Goal: Information Seeking & Learning: Learn about a topic

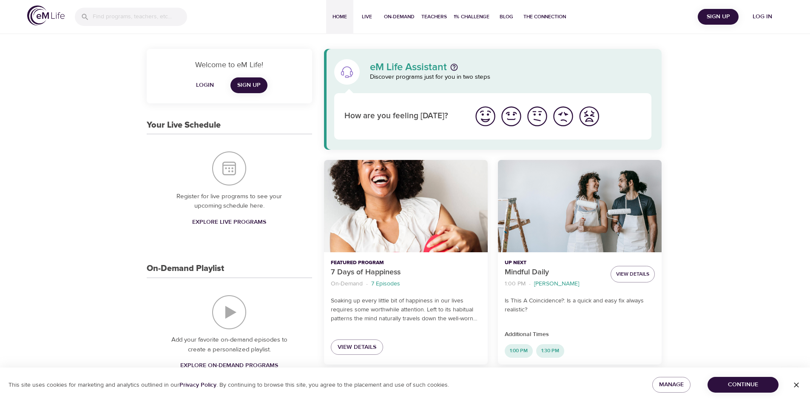
click at [763, 15] on span "Log in" at bounding box center [762, 16] width 34 height 11
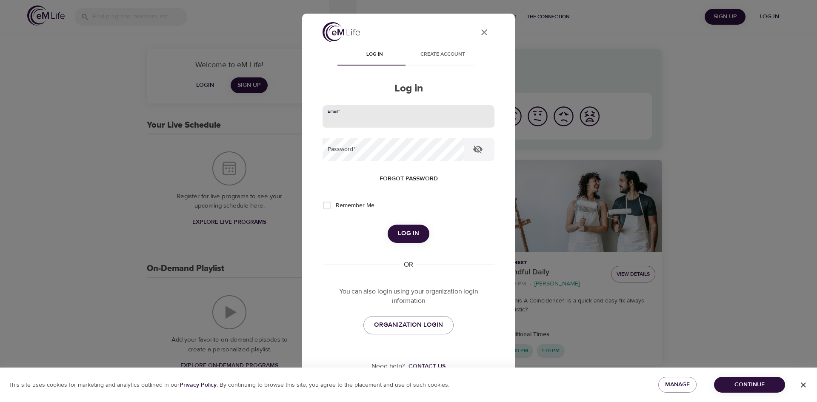
click at [376, 124] on input "email" at bounding box center [408, 116] width 172 height 23
click at [412, 117] on input "email" at bounding box center [408, 116] width 172 height 23
type input "[PERSON_NAME][EMAIL_ADDRESS][PERSON_NAME][DOMAIN_NAME]"
click at [387, 225] on button "Log in" at bounding box center [408, 234] width 42 height 18
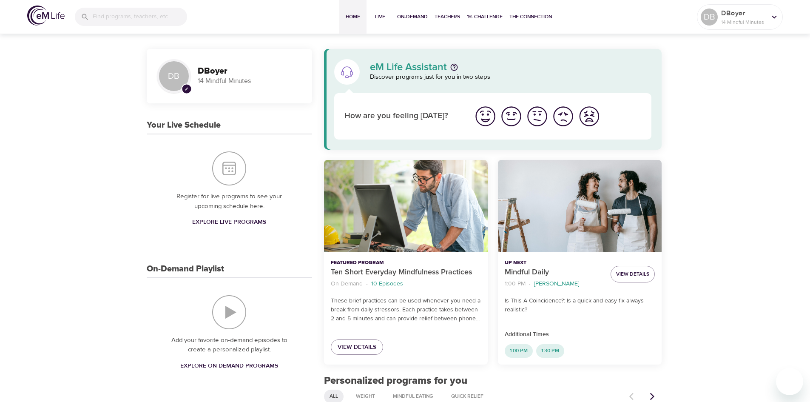
click at [509, 119] on img "I'm feeling good" at bounding box center [511, 116] width 23 height 23
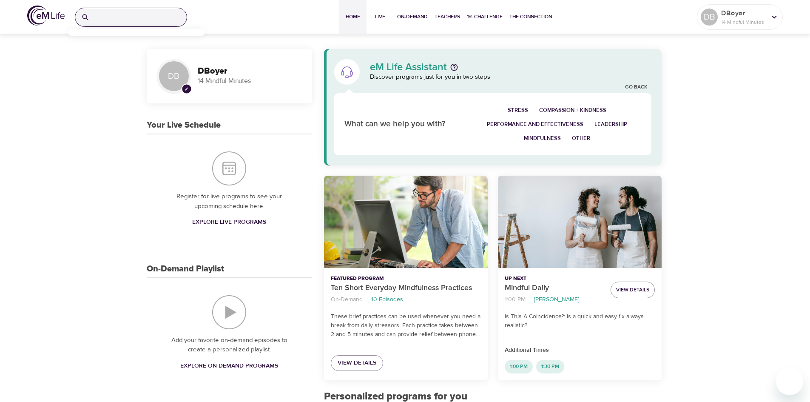
click at [116, 21] on input "search" at bounding box center [140, 17] width 94 height 18
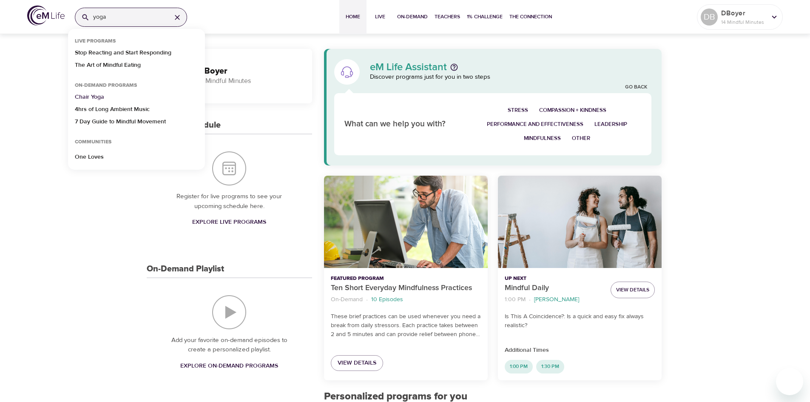
type input "yoga"
click at [97, 96] on p "Chair Yoga" at bounding box center [89, 99] width 29 height 12
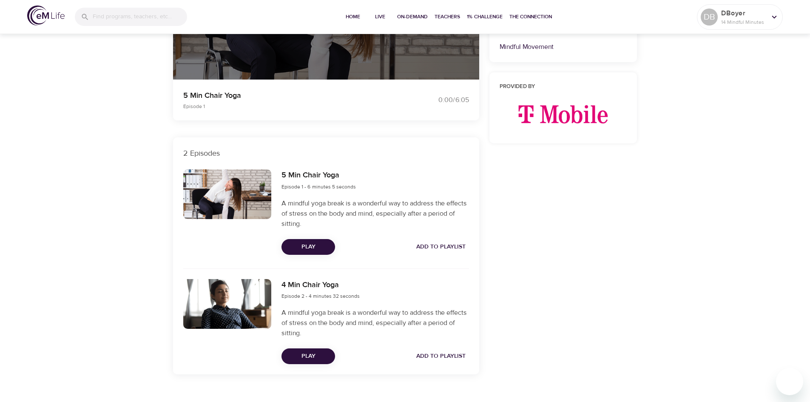
scroll to position [202, 0]
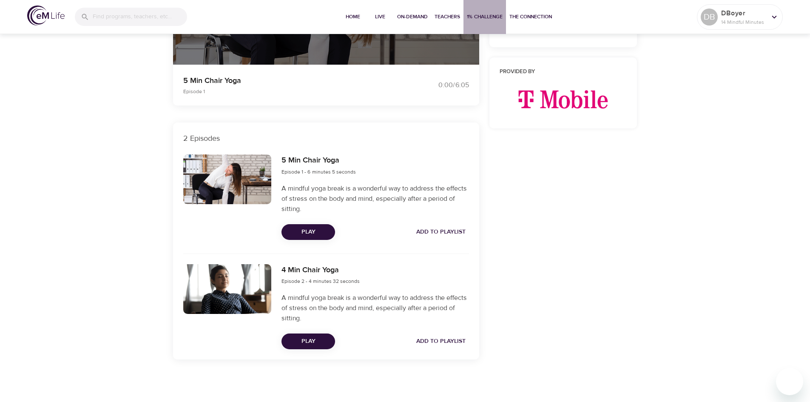
click at [487, 17] on span "1% Challenge" at bounding box center [485, 16] width 36 height 9
